Goal: Task Accomplishment & Management: Complete application form

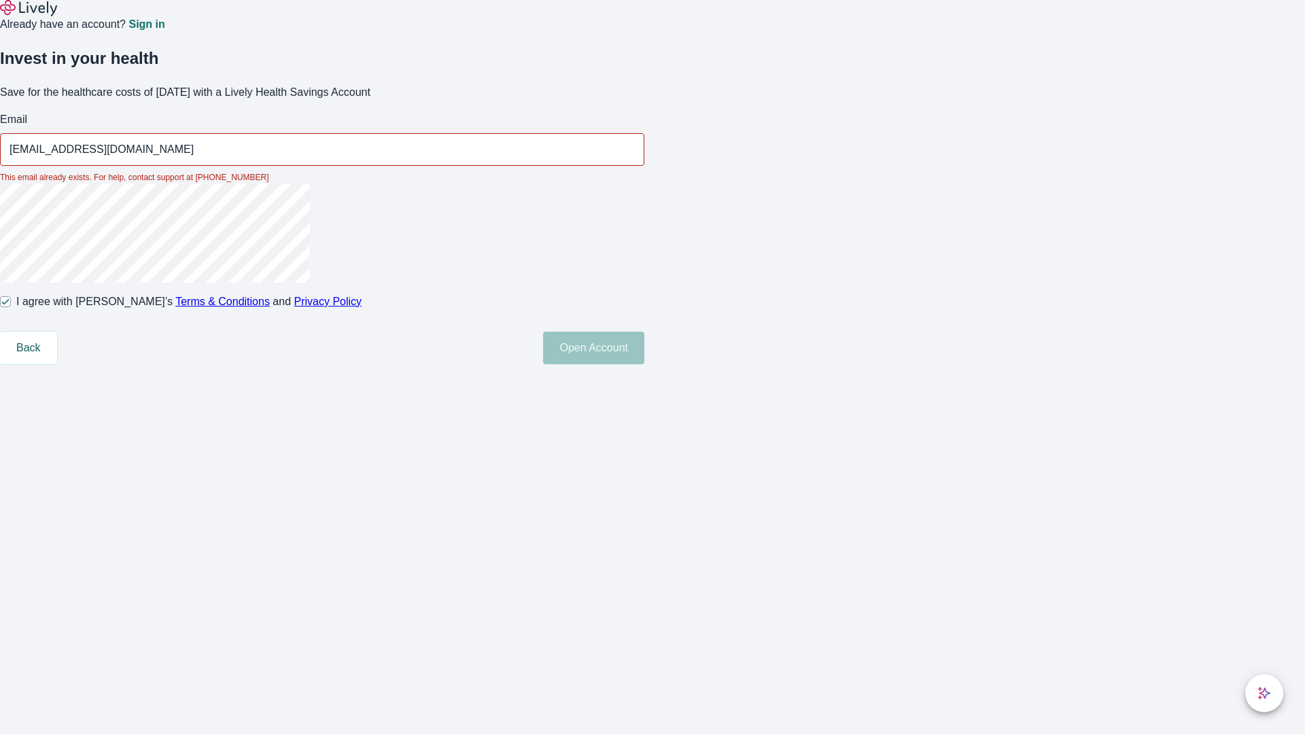
type input "[EMAIL_ADDRESS][DOMAIN_NAME]"
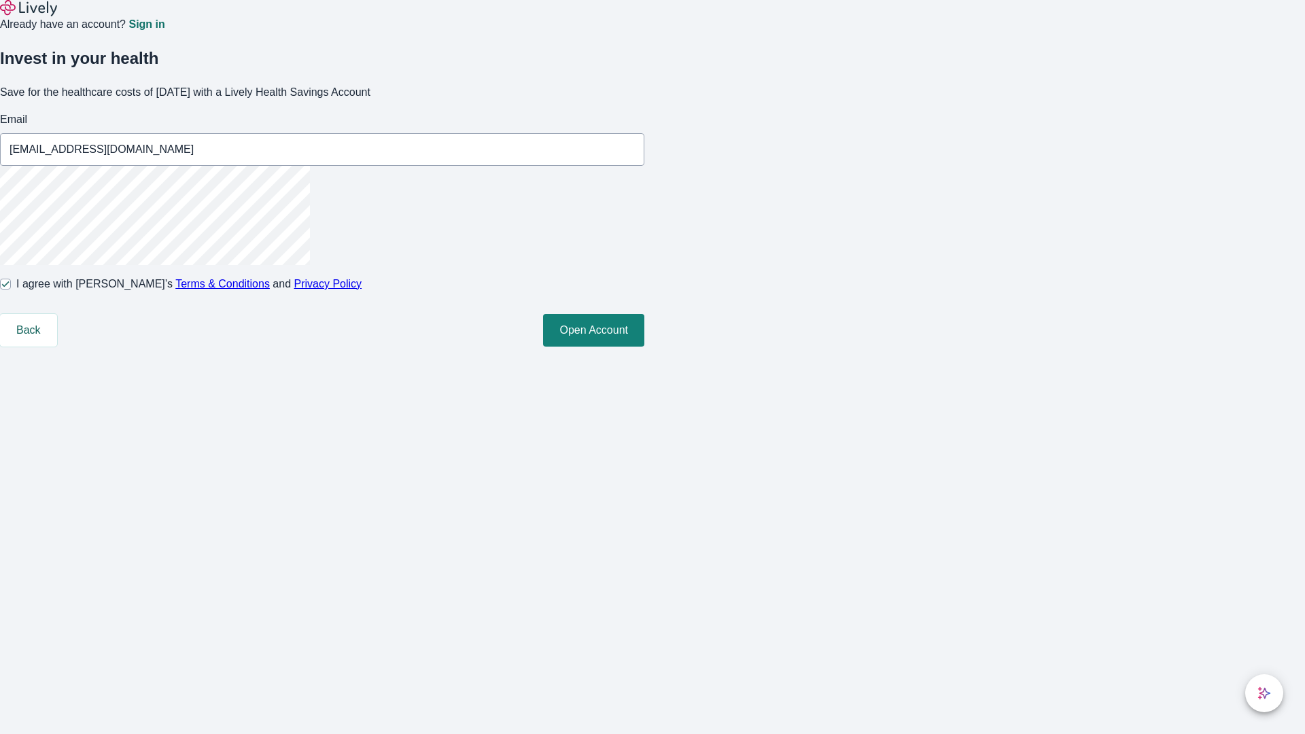
click at [11, 290] on input "I agree with Lively’s Terms & Conditions and Privacy Policy" at bounding box center [5, 284] width 11 height 11
checkbox input "false"
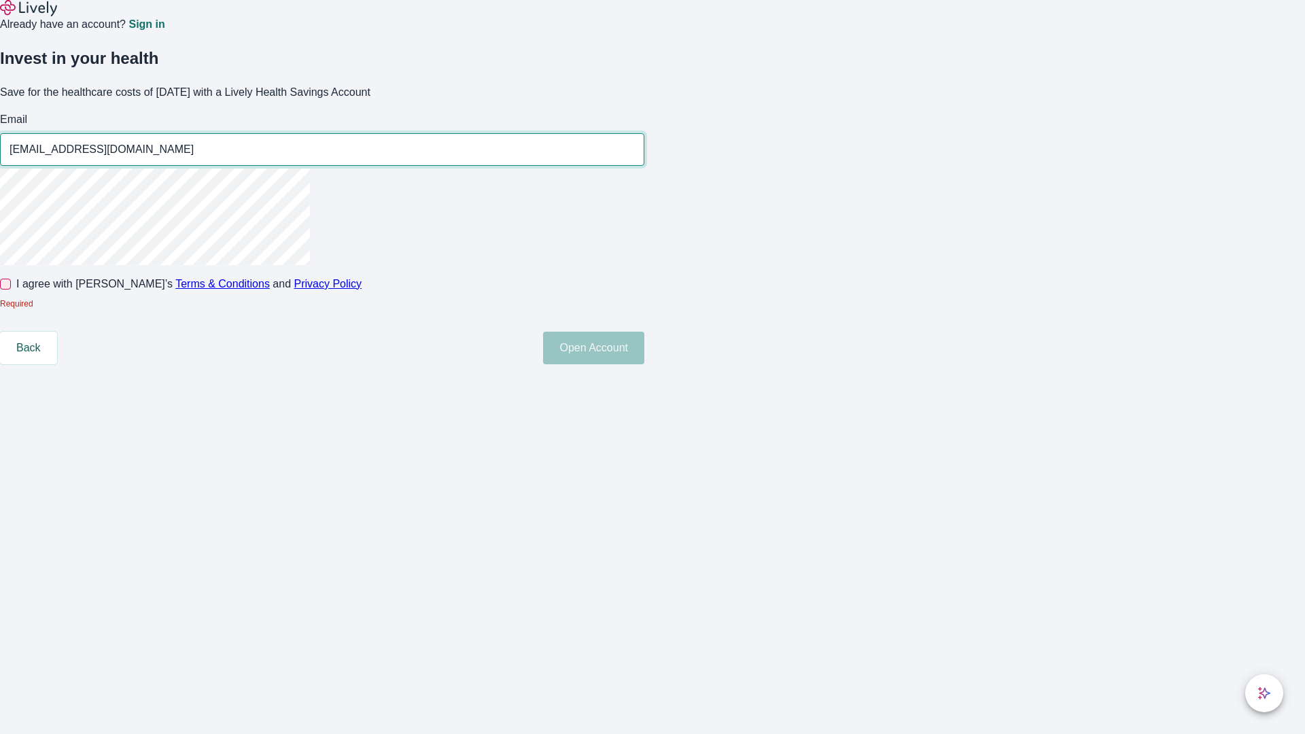
type input "Greyson.Erdman89250819191949@yahoo.com"
click at [11, 290] on input "I agree with Lively’s Terms & Conditions and Privacy Policy" at bounding box center [5, 284] width 11 height 11
checkbox input "true"
click at [644, 364] on button "Open Account" at bounding box center [593, 348] width 101 height 33
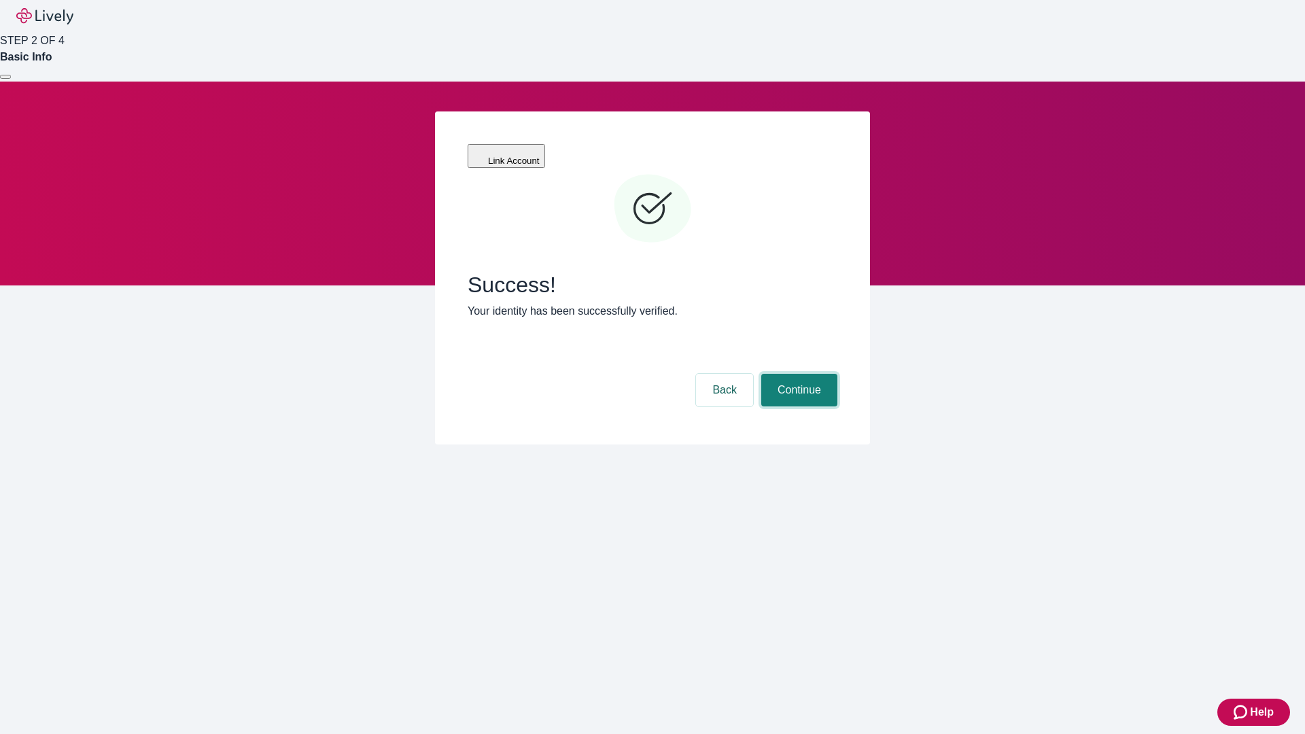
click at [797, 374] on button "Continue" at bounding box center [799, 390] width 76 height 33
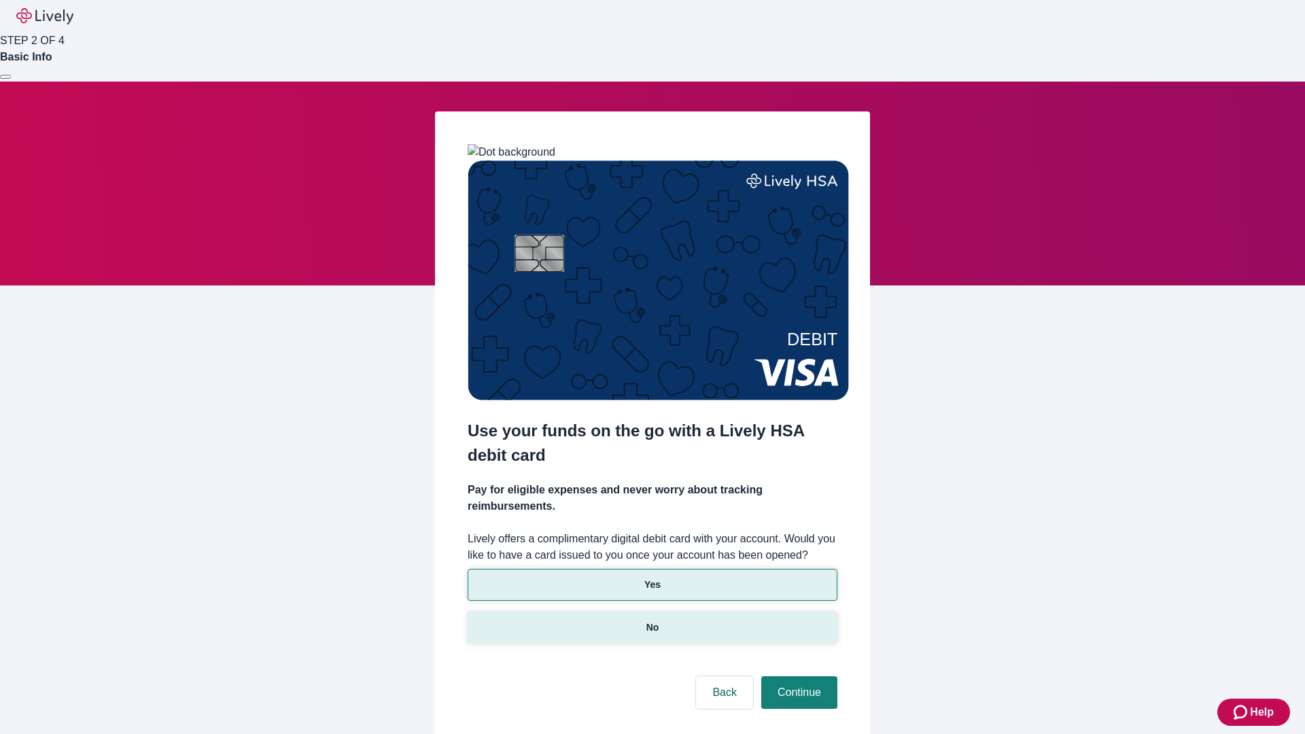
click at [652, 621] on p "No" at bounding box center [652, 628] width 13 height 14
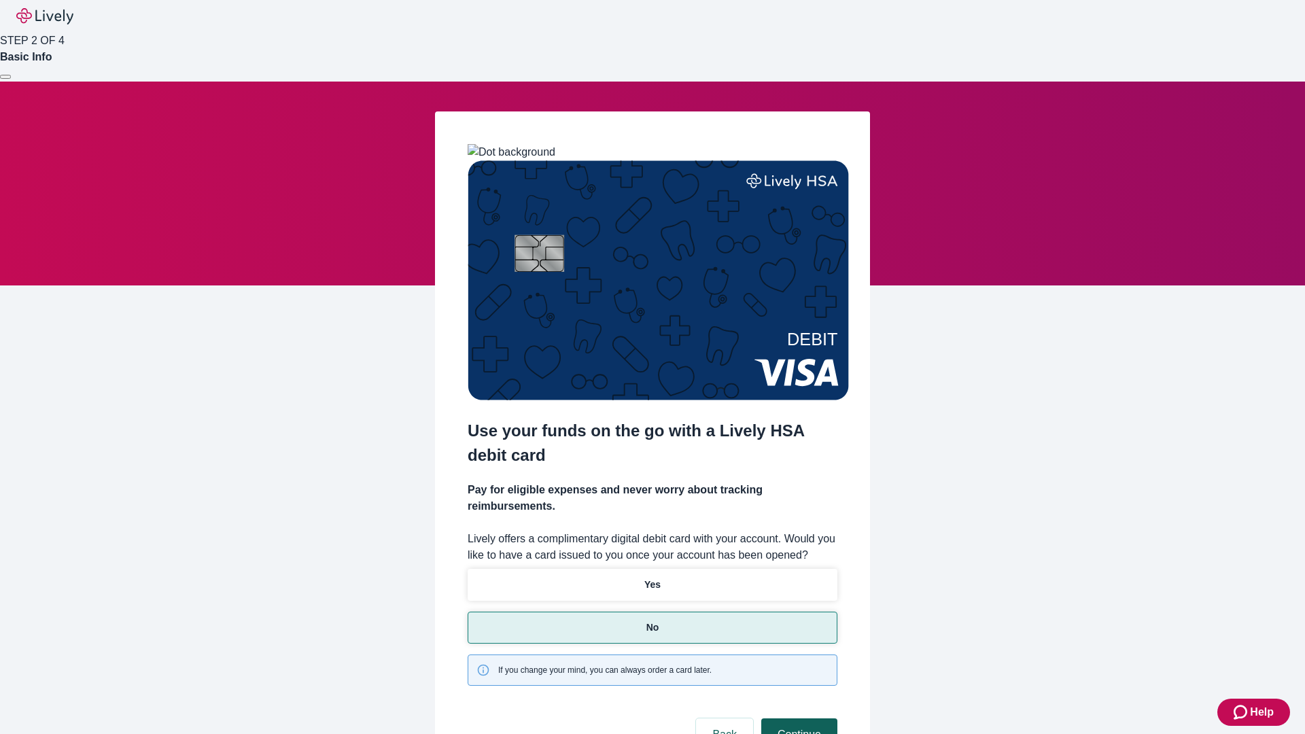
click at [797, 718] on button "Continue" at bounding box center [799, 734] width 76 height 33
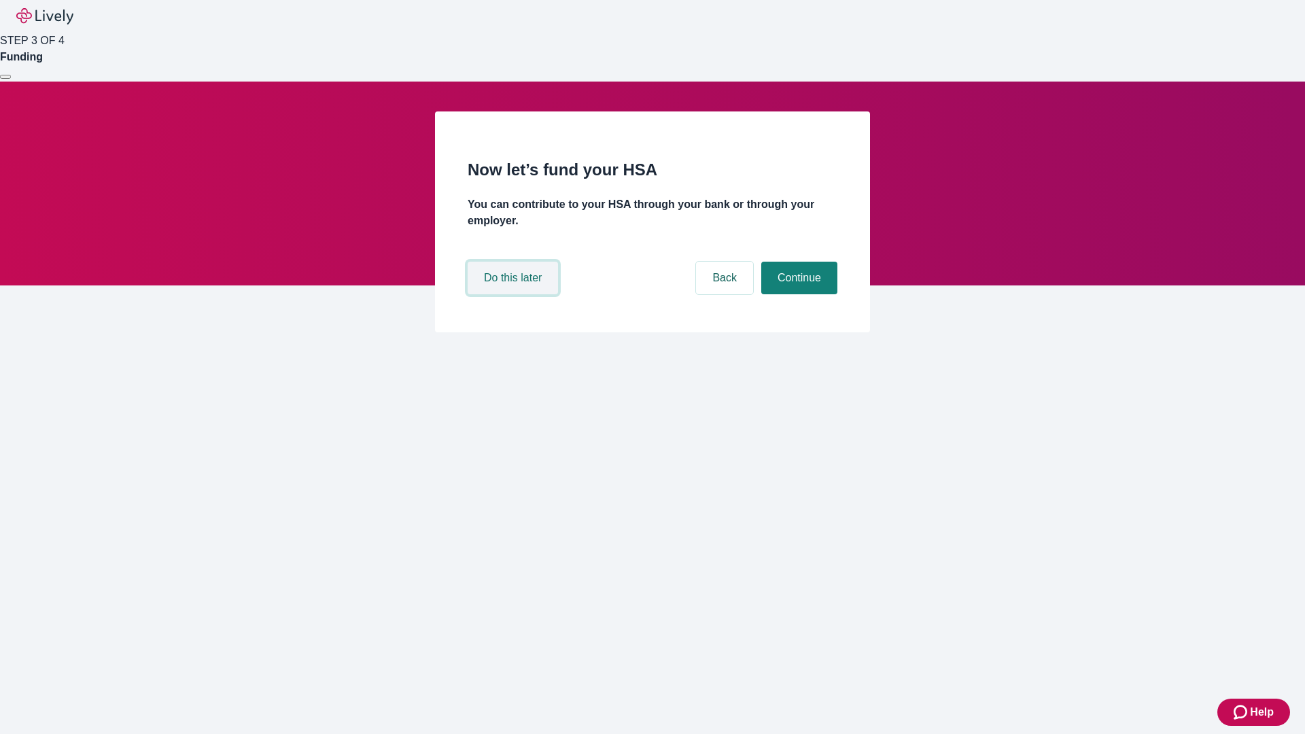
click at [515, 294] on button "Do this later" at bounding box center [513, 278] width 90 height 33
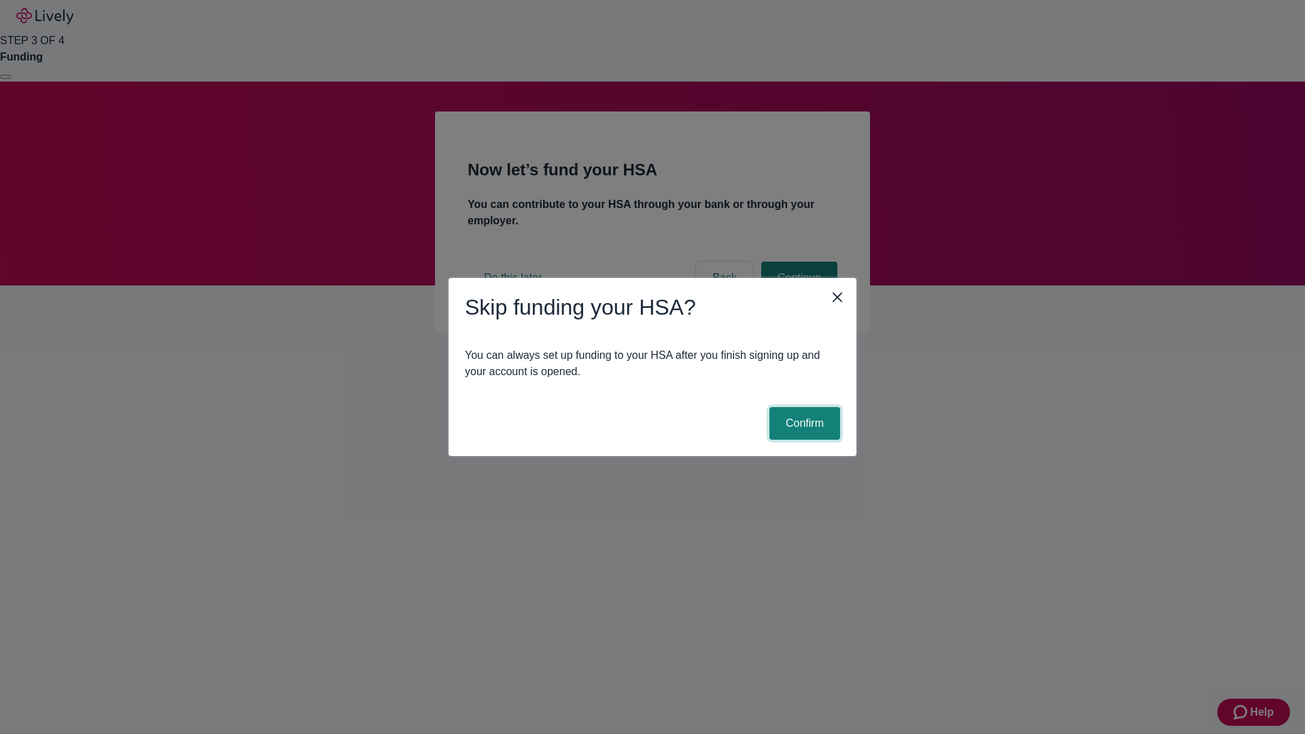
click at [803, 423] on button "Confirm" at bounding box center [804, 423] width 71 height 33
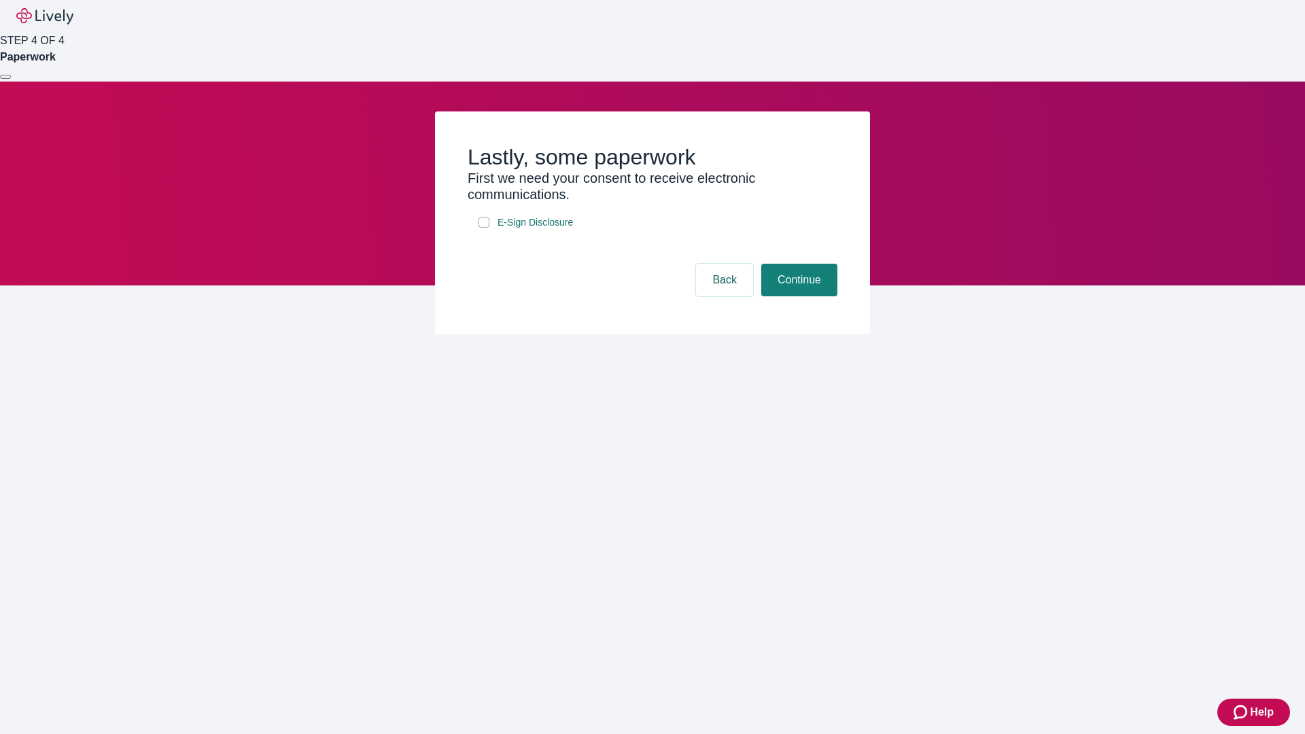
click at [484, 228] on input "E-Sign Disclosure" at bounding box center [483, 222] width 11 height 11
checkbox input "true"
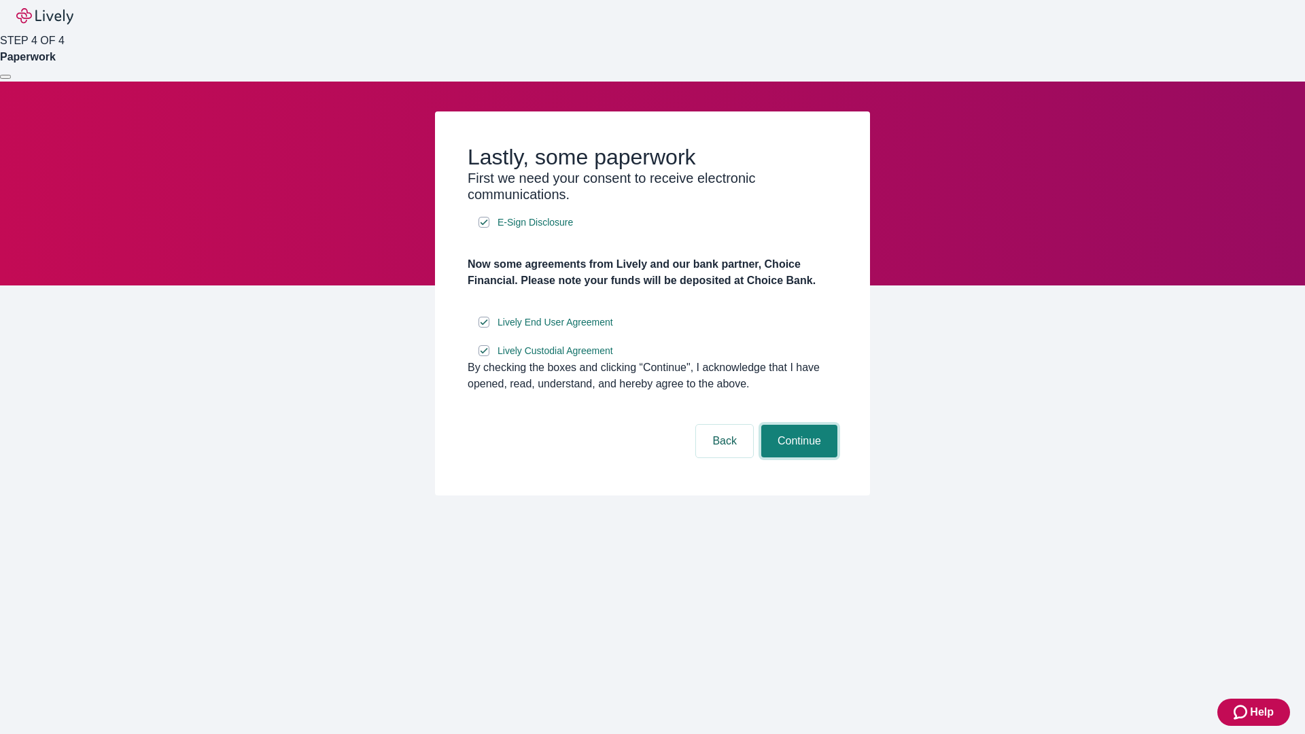
click at [797, 457] on button "Continue" at bounding box center [799, 441] width 76 height 33
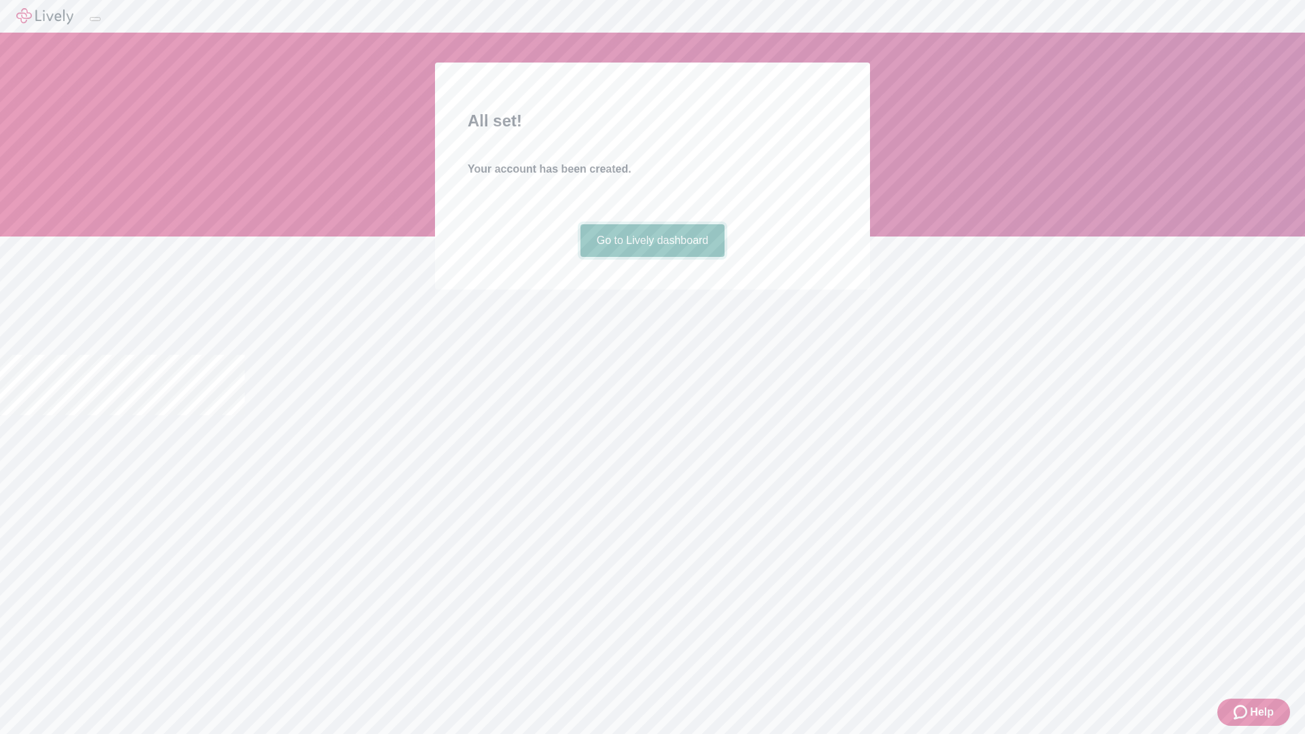
click at [652, 257] on link "Go to Lively dashboard" at bounding box center [652, 240] width 145 height 33
